Goal: Transaction & Acquisition: Purchase product/service

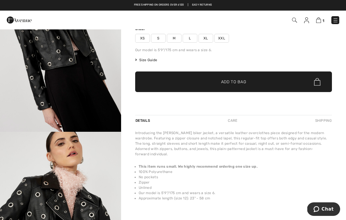
scroll to position [79, 0]
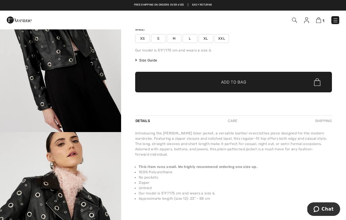
click at [174, 36] on span "M" at bounding box center [174, 38] width 15 height 9
click at [162, 86] on span "✔ Added to Bag Add to Bag" at bounding box center [233, 82] width 197 height 21
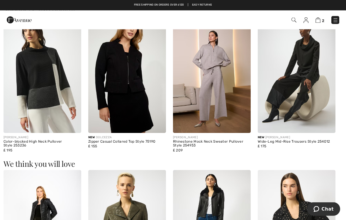
scroll to position [343, 0]
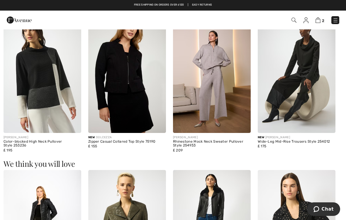
click at [191, 97] on img at bounding box center [212, 74] width 78 height 117
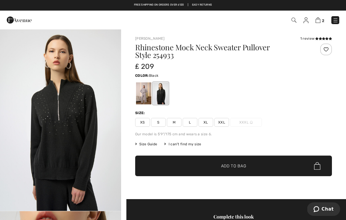
click at [139, 94] on div at bounding box center [143, 93] width 15 height 22
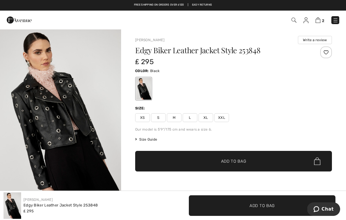
click at [335, 18] on img at bounding box center [336, 20] width 6 height 6
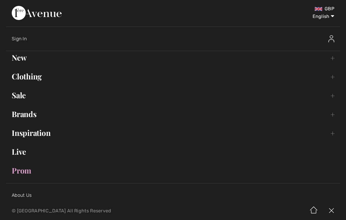
click at [18, 57] on link "New Toggle submenu" at bounding box center [173, 57] width 335 height 13
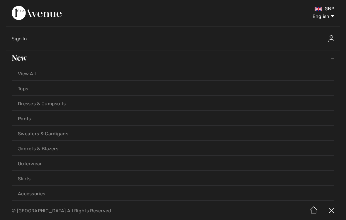
click at [25, 73] on link "View All" at bounding box center [173, 73] width 322 height 13
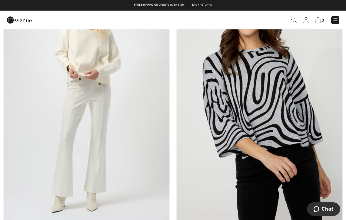
scroll to position [3839, 0]
click at [70, 126] on img at bounding box center [87, 98] width 166 height 249
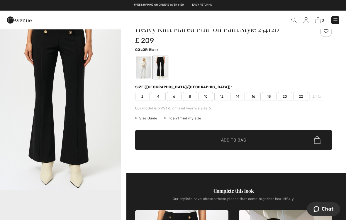
scroll to position [17, 0]
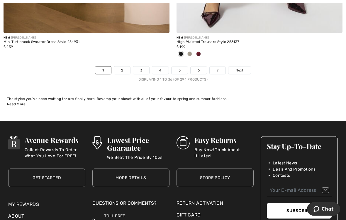
scroll to position [5146, 0]
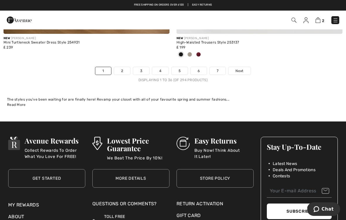
click at [239, 68] on span "Next" at bounding box center [240, 70] width 8 height 5
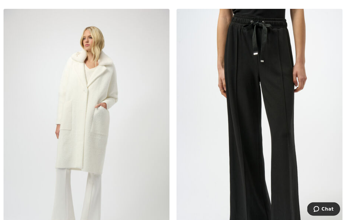
scroll to position [3804, 0]
click at [267, 54] on img at bounding box center [260, 133] width 166 height 249
click at [262, 51] on img at bounding box center [260, 133] width 166 height 249
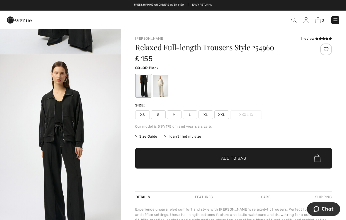
scroll to position [156, 0]
click at [159, 87] on div at bounding box center [160, 86] width 15 height 22
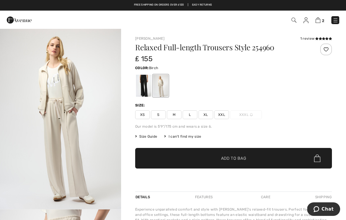
scroll to position [0, 0]
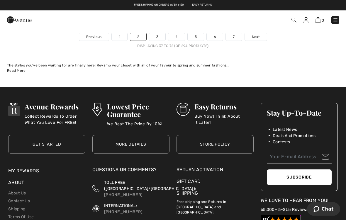
scroll to position [5180, 0]
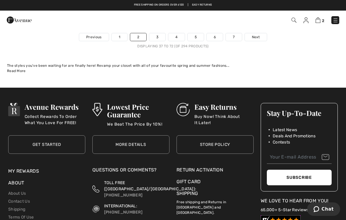
click at [254, 34] on span "Next" at bounding box center [256, 36] width 8 height 5
click at [258, 34] on span "Next" at bounding box center [256, 36] width 8 height 5
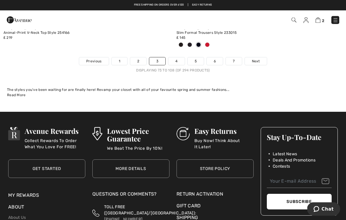
scroll to position [5104, 0]
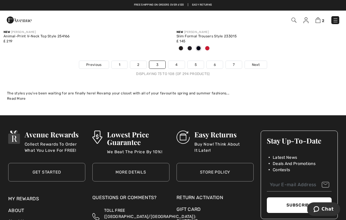
click at [173, 62] on link "4" at bounding box center [176, 65] width 16 height 8
click at [178, 61] on link "4" at bounding box center [176, 65] width 16 height 8
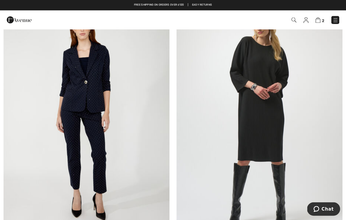
scroll to position [4891, 0]
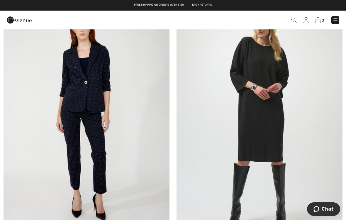
click at [74, 99] on img at bounding box center [87, 115] width 166 height 249
click at [75, 101] on img at bounding box center [87, 115] width 166 height 249
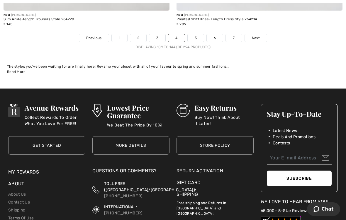
scroll to position [5108, 0]
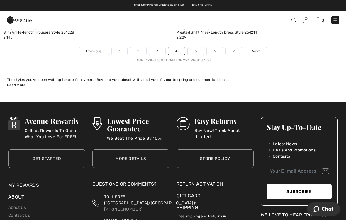
click at [193, 47] on link "5" at bounding box center [196, 51] width 16 height 8
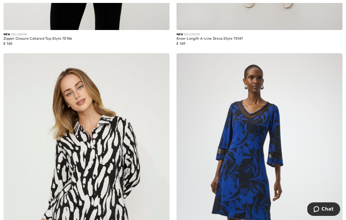
scroll to position [3969, 0]
